Goal: Navigation & Orientation: Find specific page/section

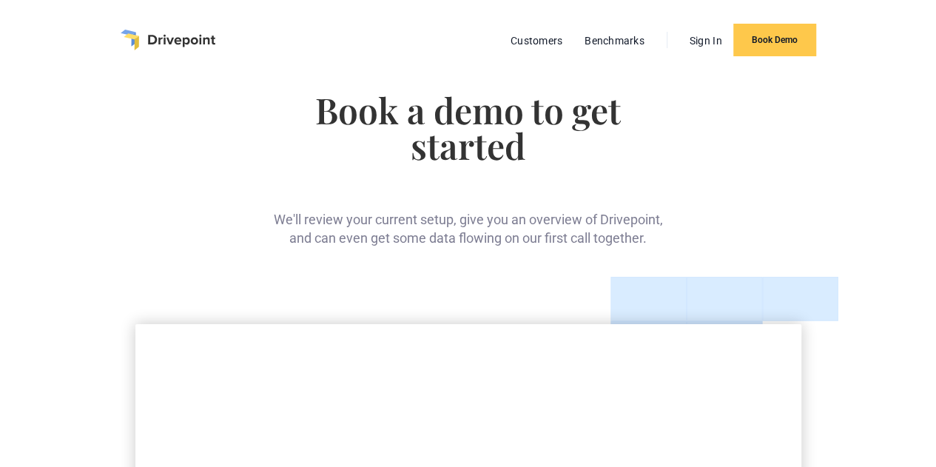
click at [152, 44] on img "home" at bounding box center [168, 40] width 95 height 21
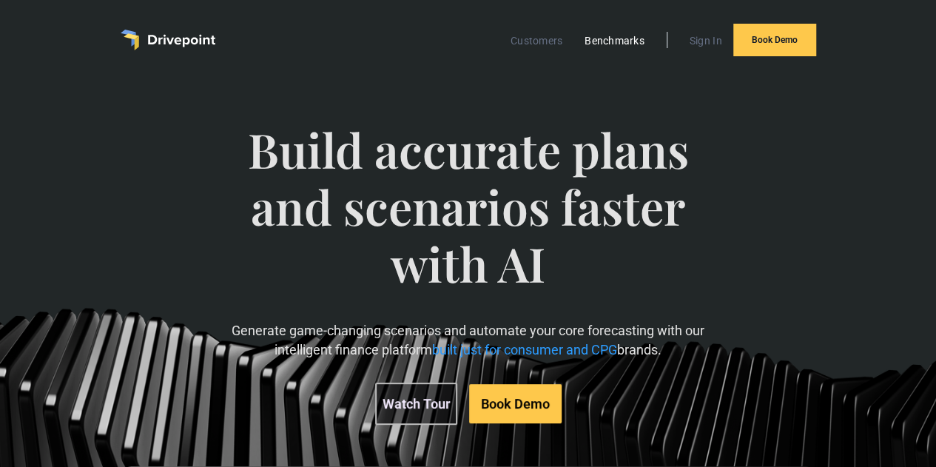
click at [600, 41] on link "Benchmarks" at bounding box center [614, 40] width 75 height 19
